Goal: Transaction & Acquisition: Purchase product/service

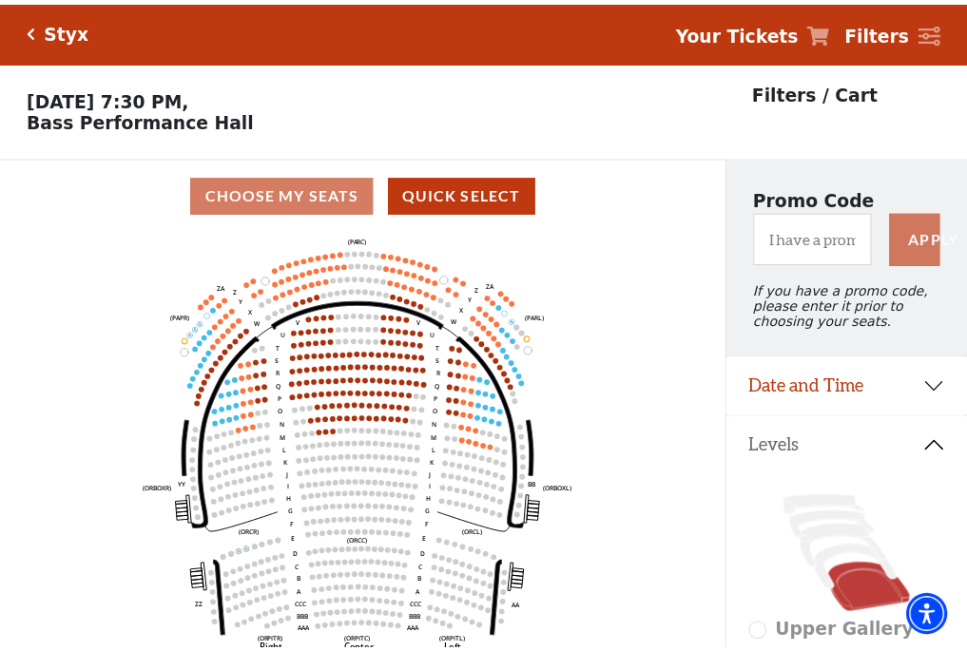
scroll to position [88, 0]
